Goal: Find specific page/section: Find specific page/section

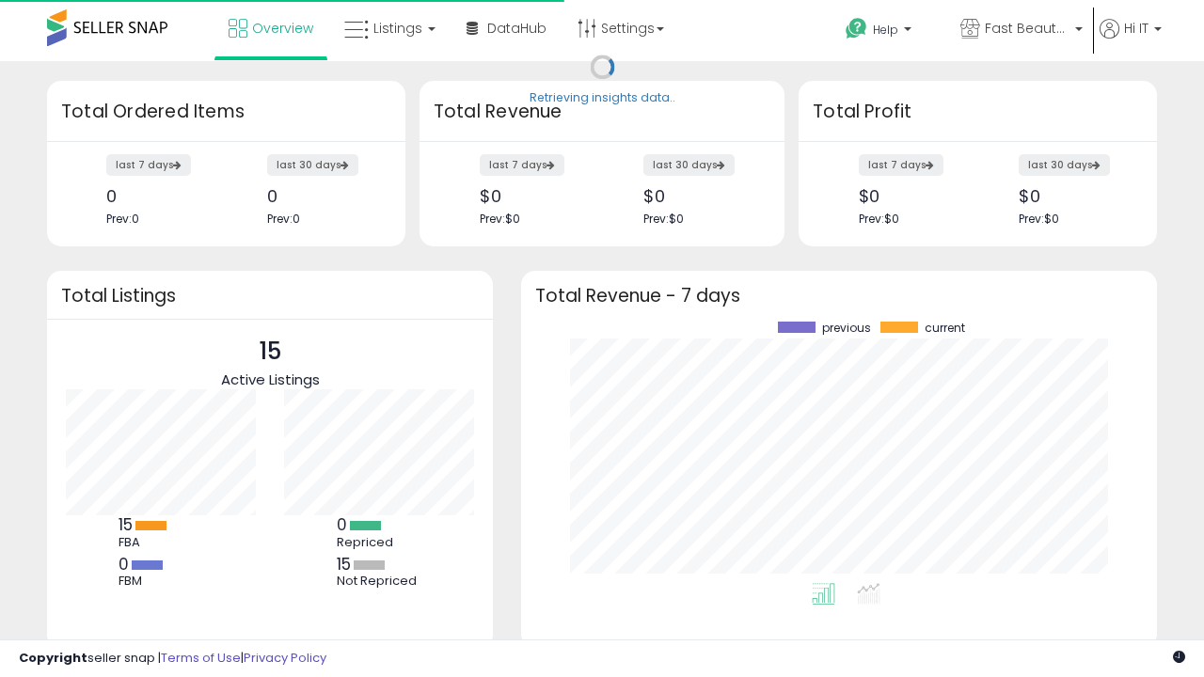
scroll to position [261, 598]
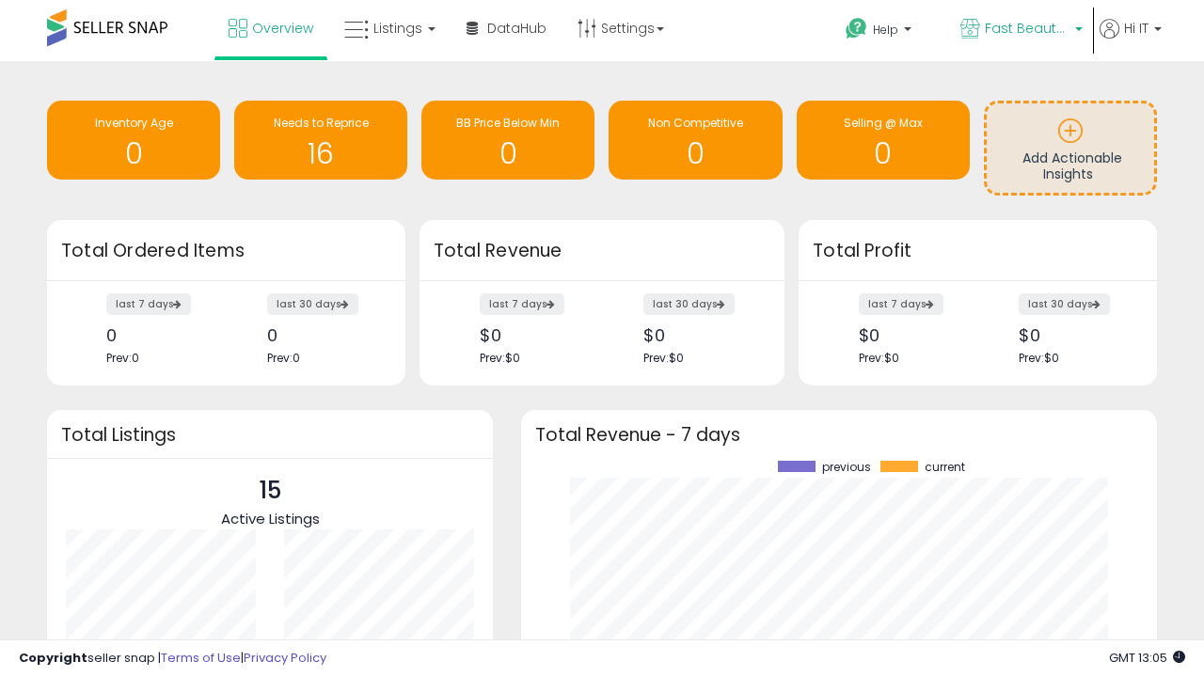
click at [1019, 30] on span "Fast Beauty ([GEOGRAPHIC_DATA])" at bounding box center [1027, 28] width 85 height 19
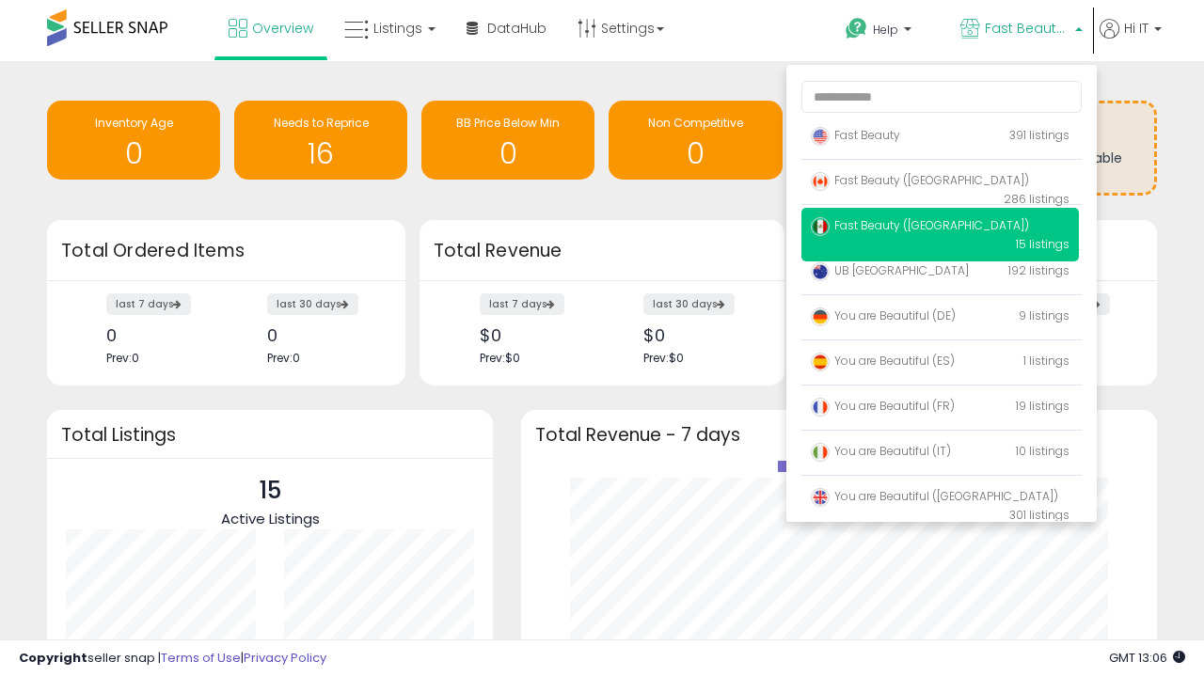
click at [940, 183] on span "Fast Beauty ([GEOGRAPHIC_DATA])" at bounding box center [920, 180] width 218 height 16
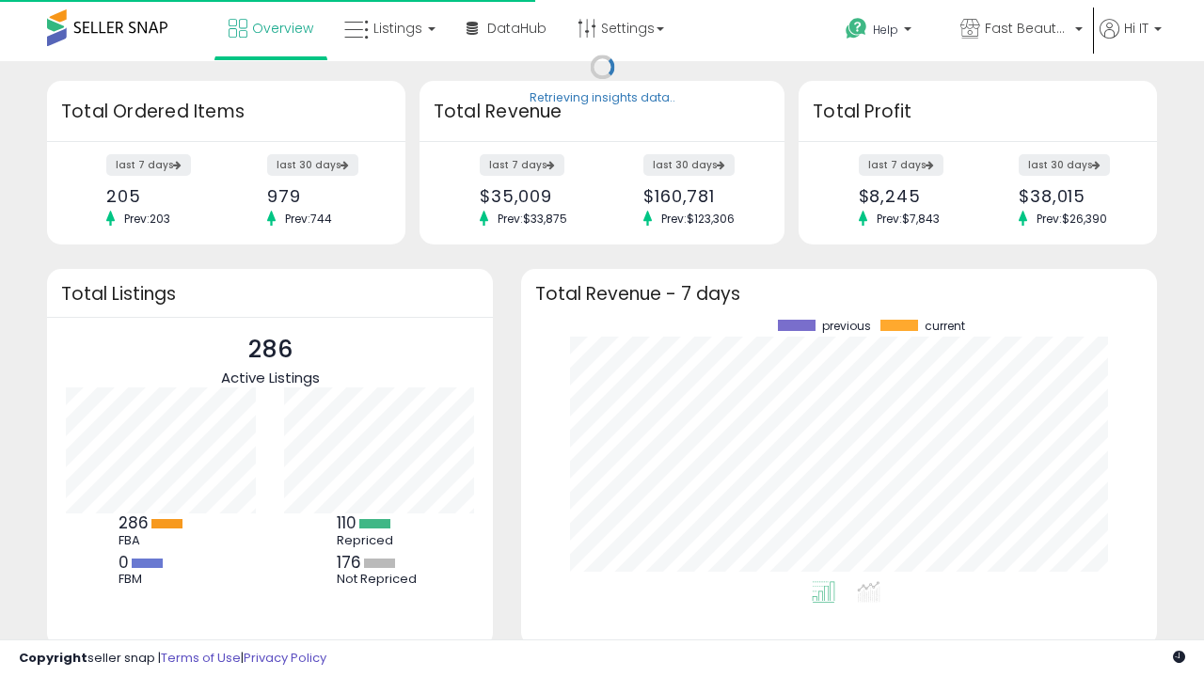
scroll to position [261, 598]
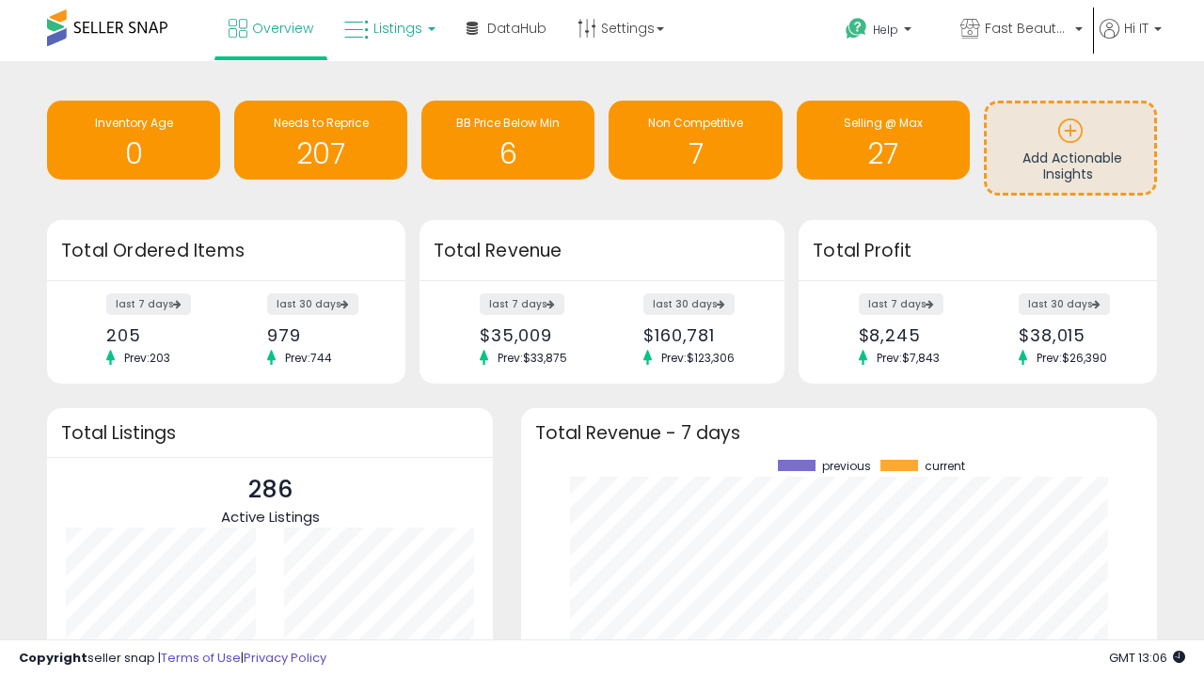
click at [387, 28] on span "Listings" at bounding box center [397, 28] width 49 height 19
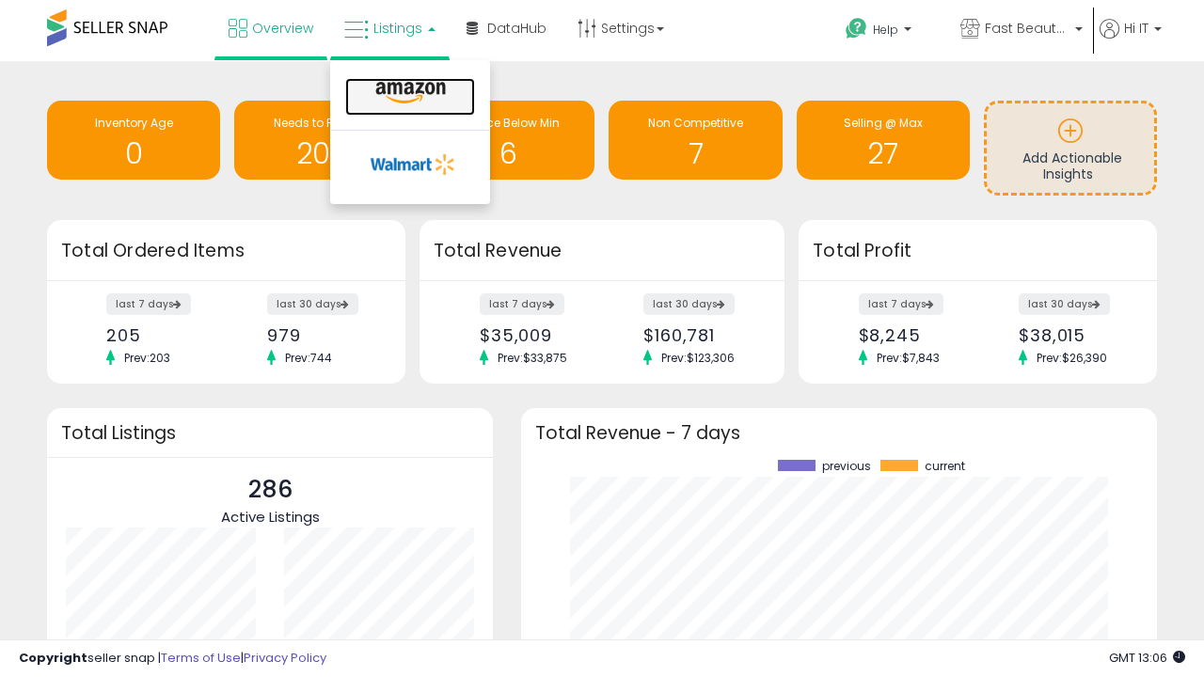
click at [408, 93] on icon at bounding box center [411, 93] width 82 height 24
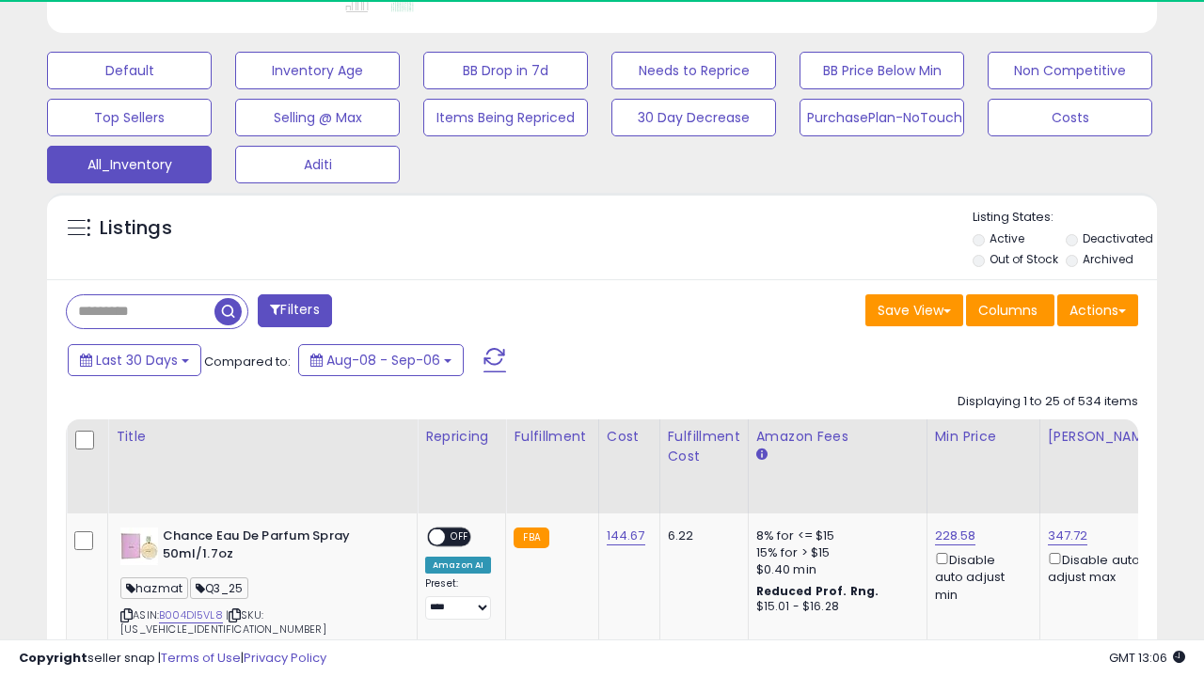
scroll to position [0, 14]
